Goal: Check status: Check status

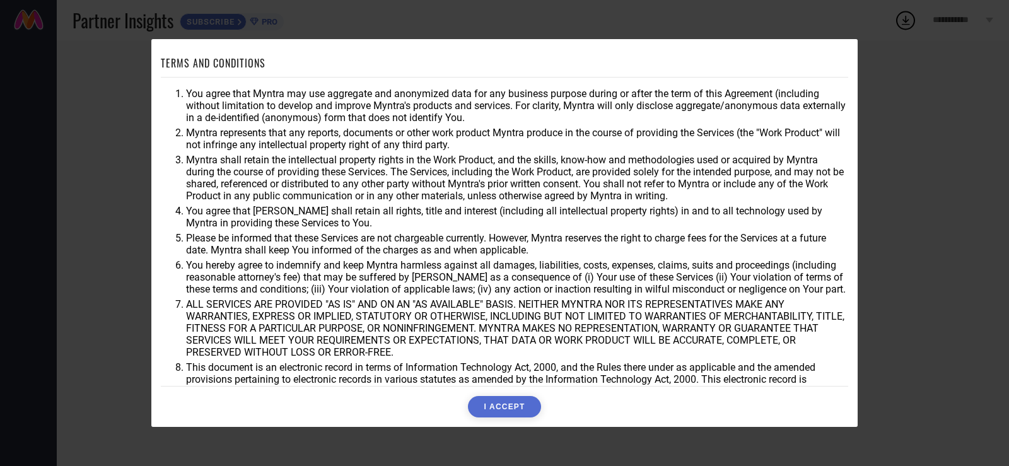
click at [515, 406] on button "I ACCEPT" at bounding box center [504, 406] width 73 height 21
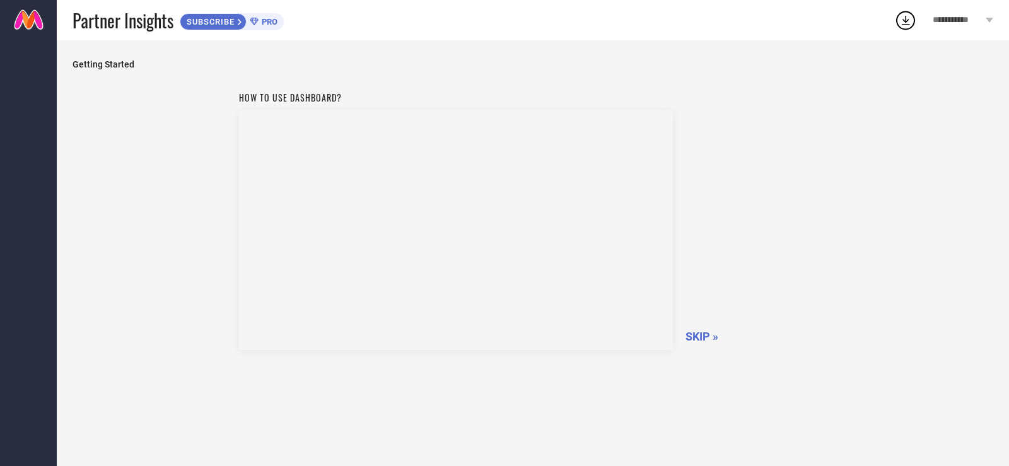
click at [708, 337] on span "SKIP »" at bounding box center [702, 336] width 33 height 13
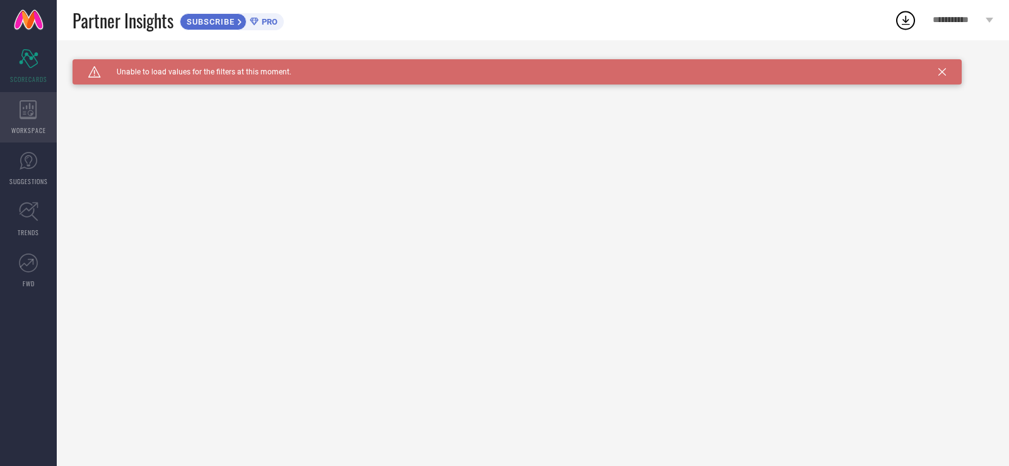
click at [35, 116] on icon at bounding box center [29, 109] width 18 height 19
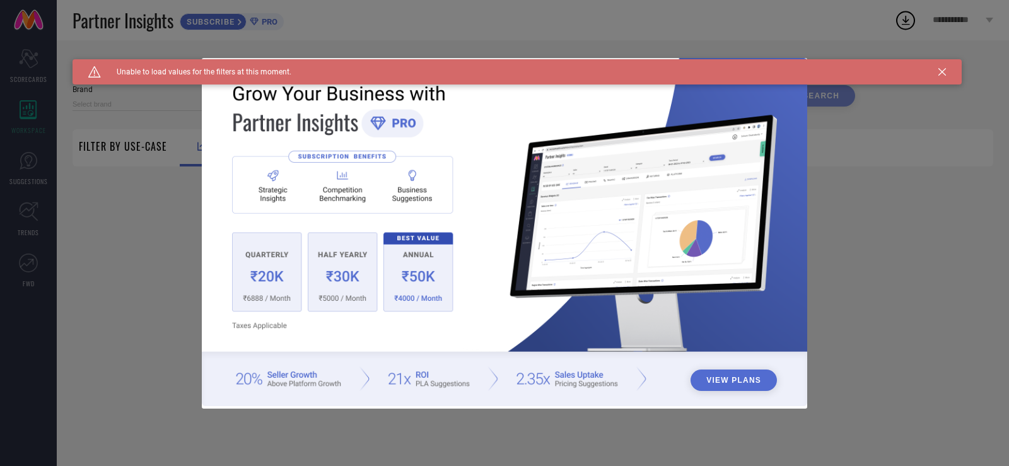
type input "1 STOP FASHION"
type input "All"
click at [159, 218] on div "View Plans" at bounding box center [504, 233] width 1009 height 466
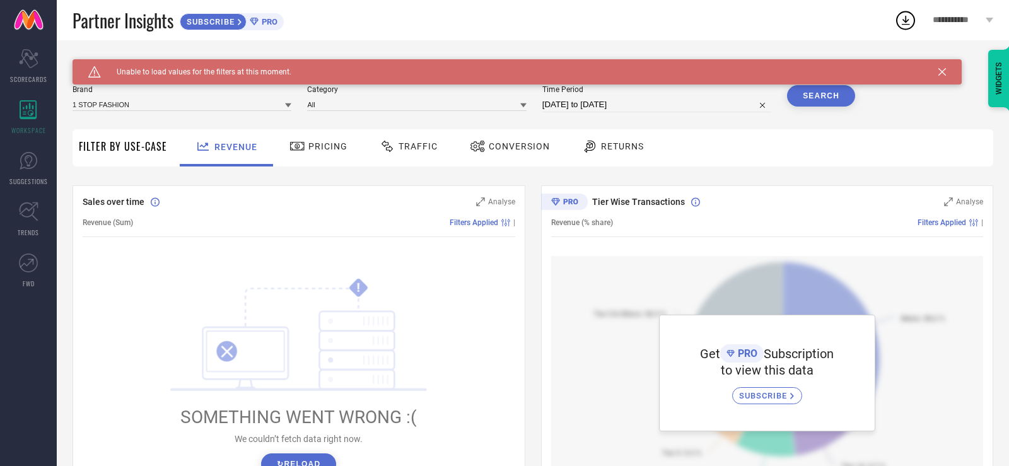
click at [409, 140] on div "Traffic" at bounding box center [409, 146] width 64 height 21
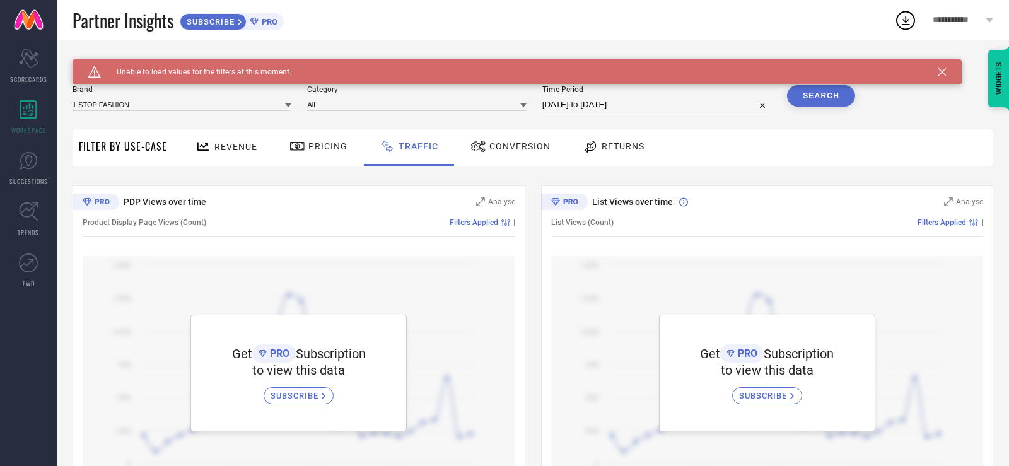
click at [230, 147] on span "Revenue" at bounding box center [235, 147] width 43 height 10
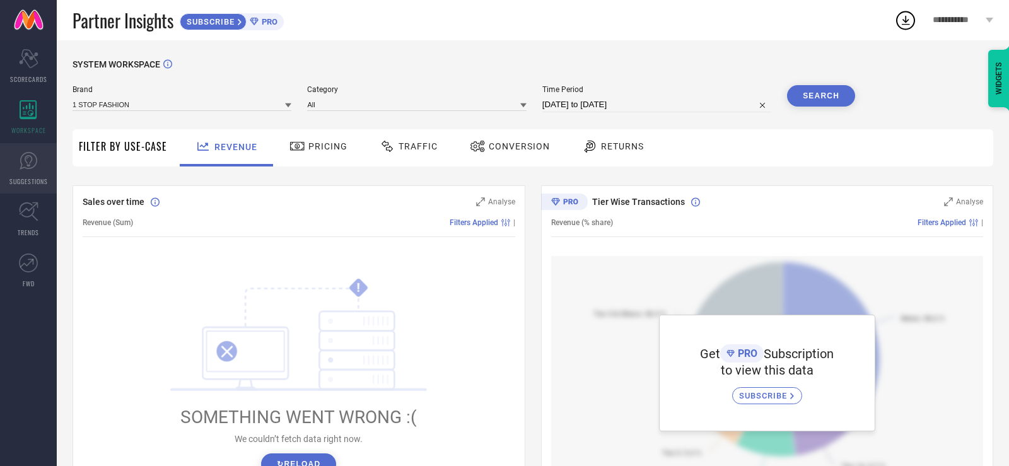
click at [33, 168] on icon at bounding box center [28, 160] width 19 height 19
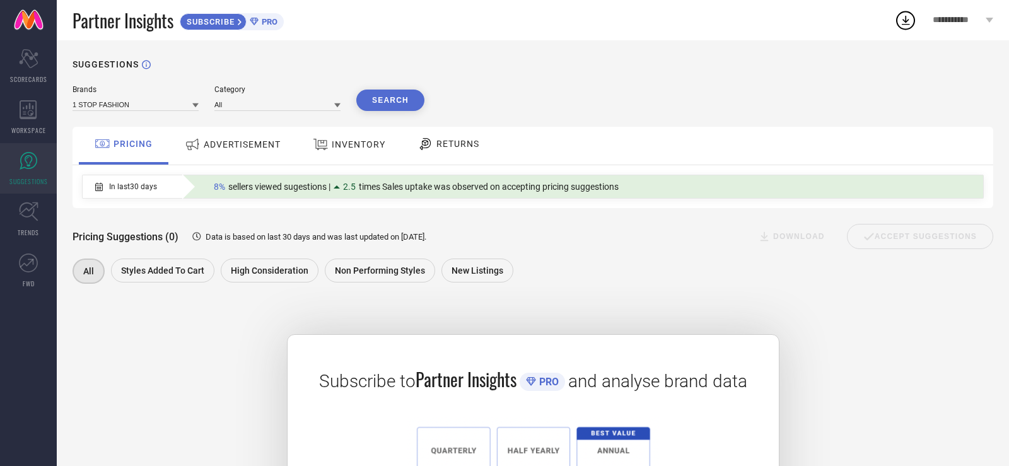
click at [276, 153] on div "ADVERTISEMENT" at bounding box center [233, 144] width 102 height 23
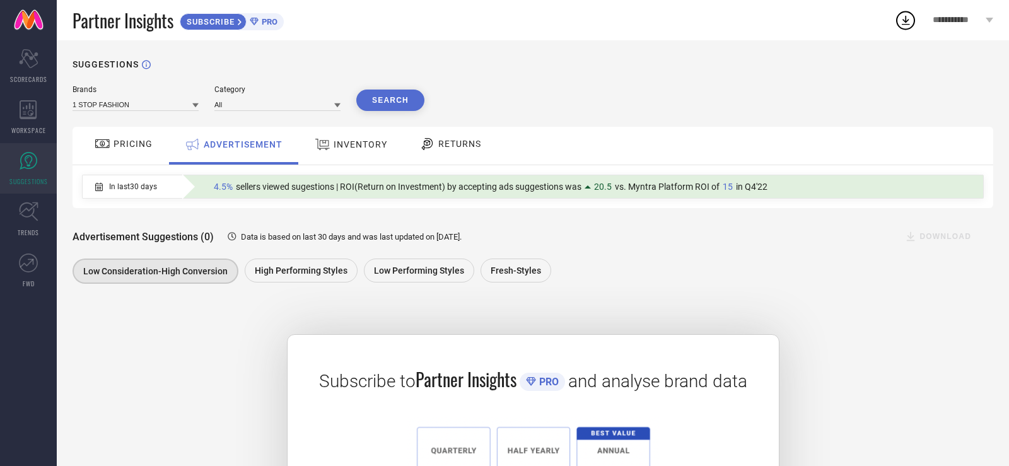
click at [362, 140] on span "INVENTORY" at bounding box center [361, 144] width 54 height 10
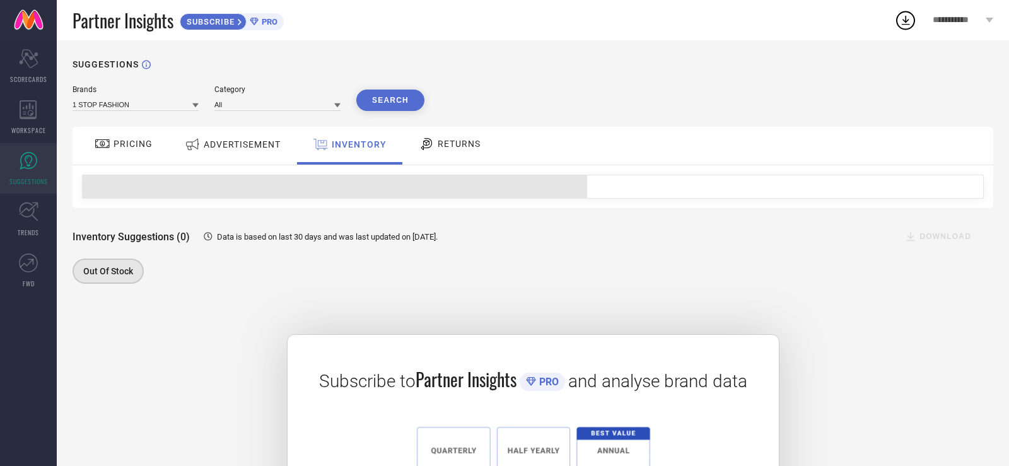
click at [469, 144] on span "RETURNS" at bounding box center [459, 144] width 43 height 10
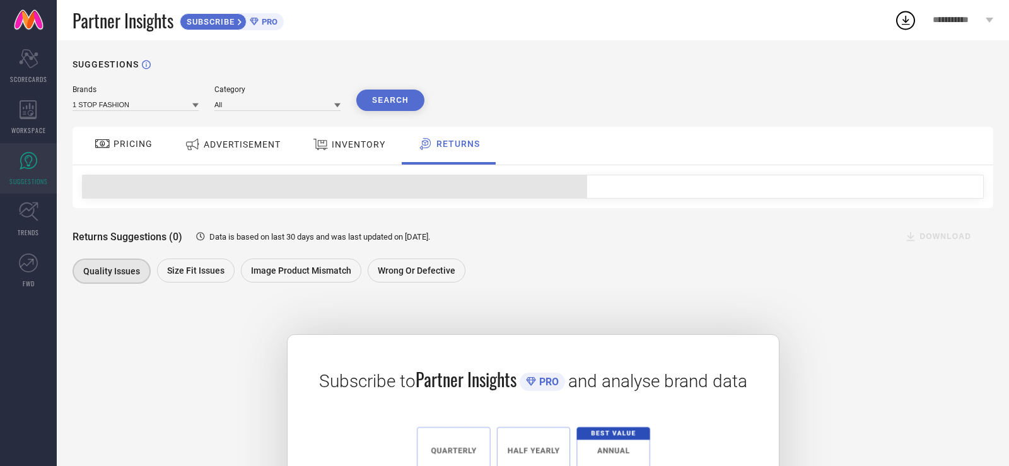
click at [120, 136] on div "PRICING" at bounding box center [123, 143] width 64 height 21
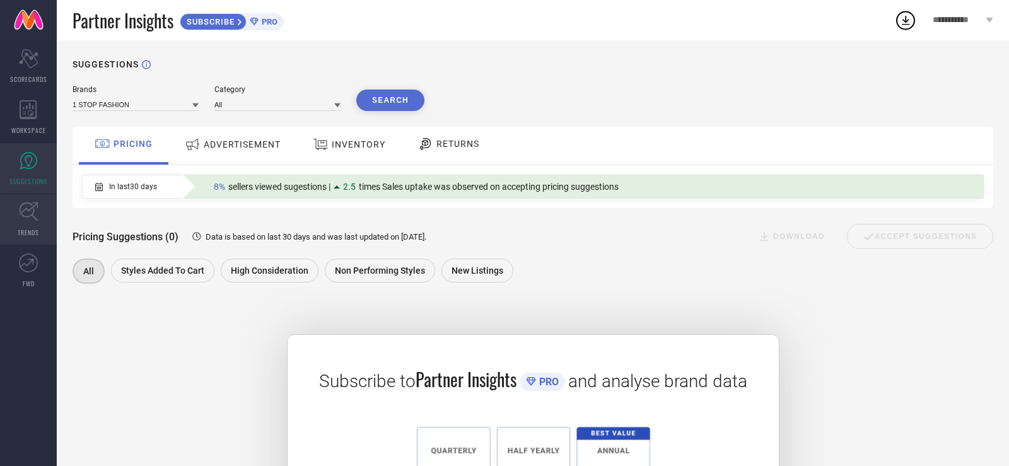
click at [35, 220] on icon at bounding box center [28, 211] width 19 height 19
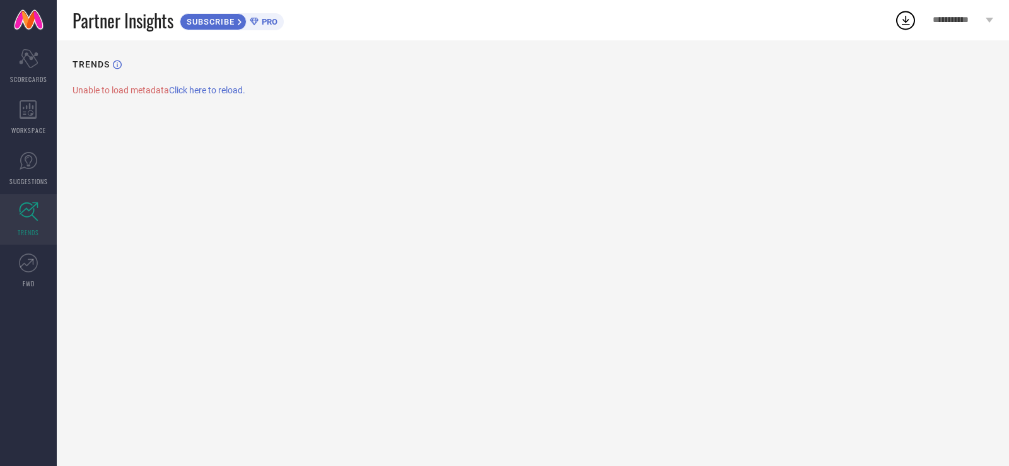
click at [245, 89] on span "Click here to reload." at bounding box center [207, 90] width 76 height 10
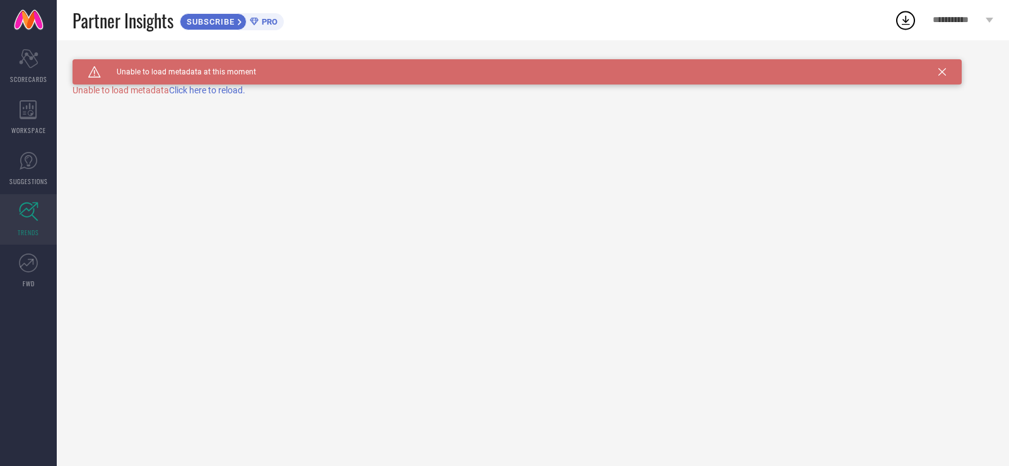
click at [245, 89] on span "Click here to reload." at bounding box center [207, 90] width 76 height 10
click at [233, 90] on span "Click here to reload." at bounding box center [207, 90] width 76 height 10
click at [45, 63] on div "Scorecard SCORECARDS" at bounding box center [28, 66] width 57 height 50
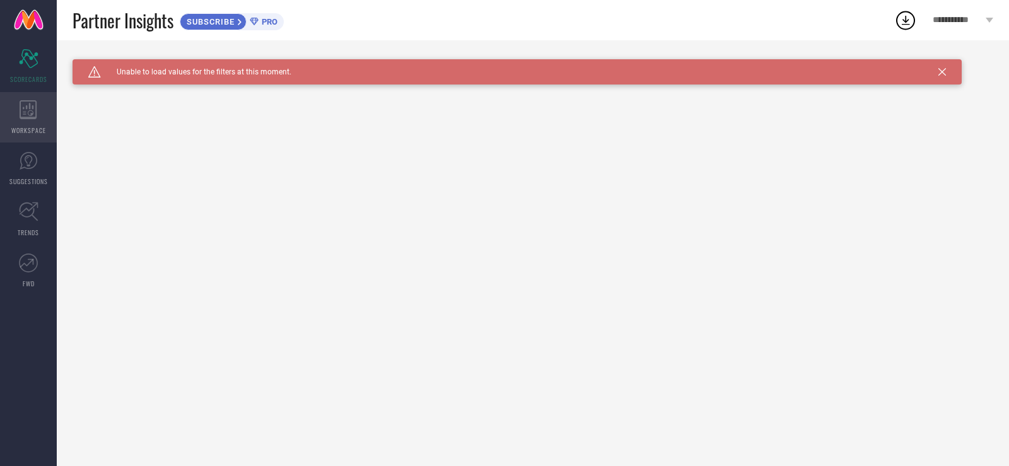
click at [28, 102] on icon at bounding box center [29, 109] width 18 height 19
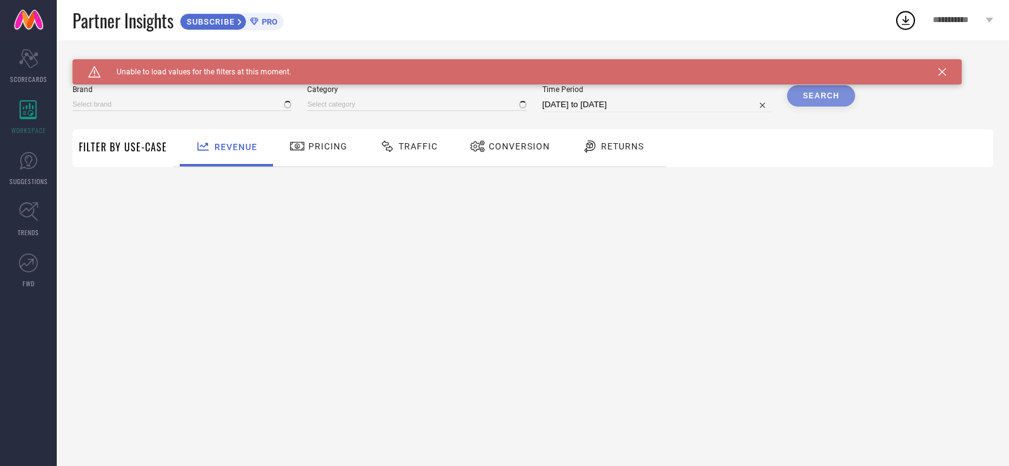
type input "1 STOP FASHION"
type input "All"
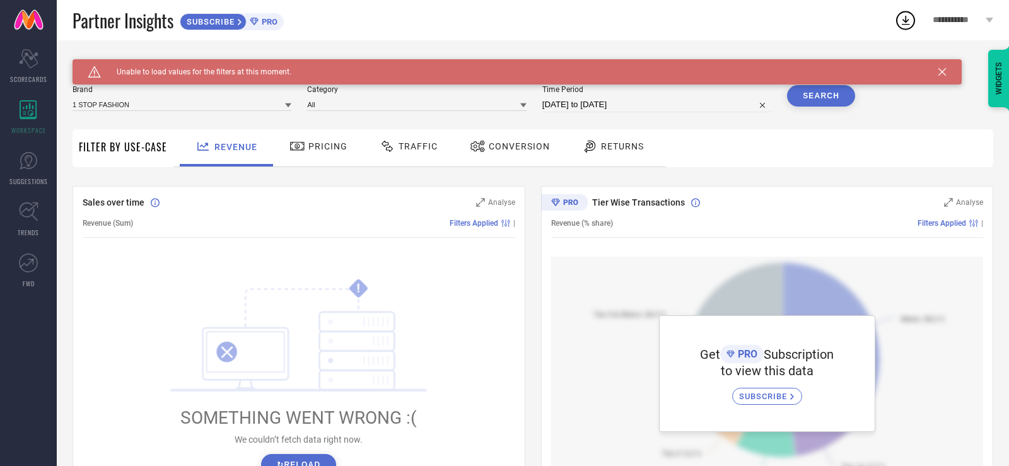
click at [402, 151] on span "Traffic" at bounding box center [418, 146] width 39 height 10
